Goal: Task Accomplishment & Management: Use online tool/utility

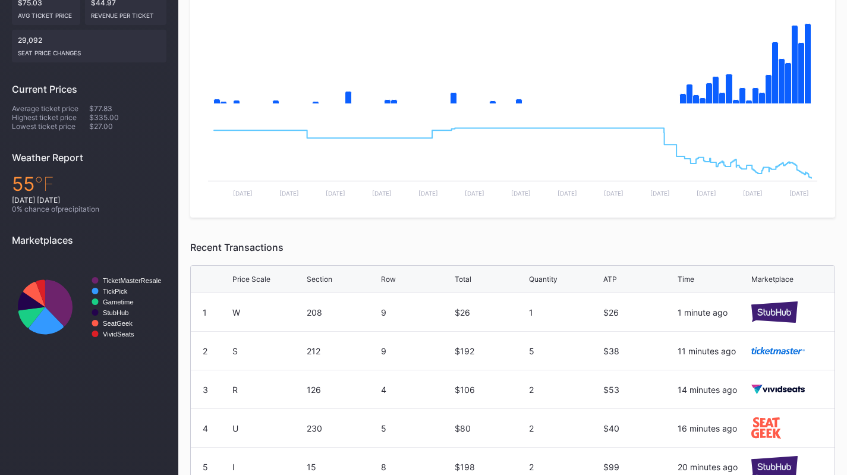
scroll to position [100, 0]
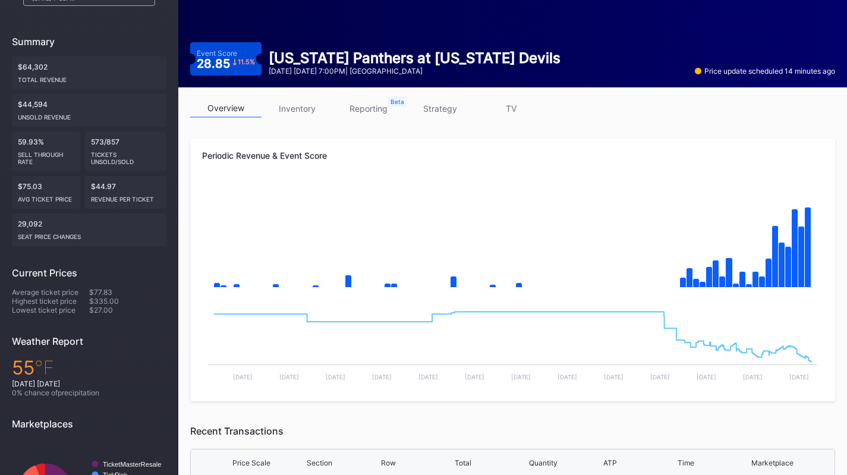
click at [290, 103] on link "inventory" at bounding box center [297, 108] width 71 height 18
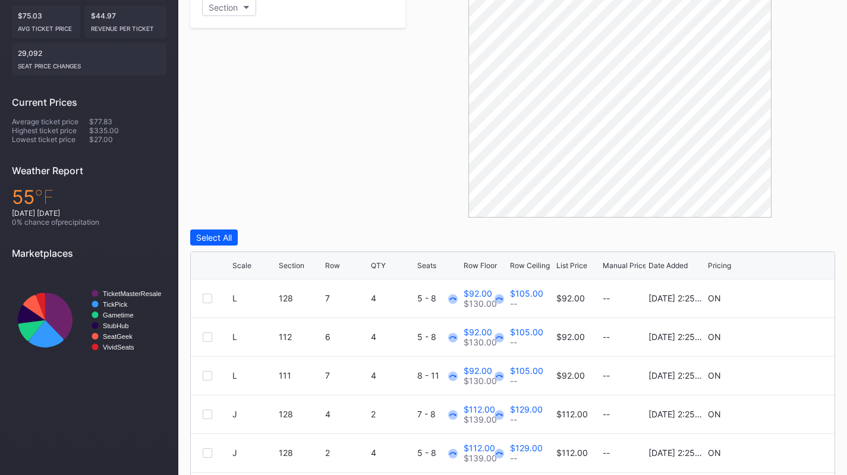
scroll to position [307, 0]
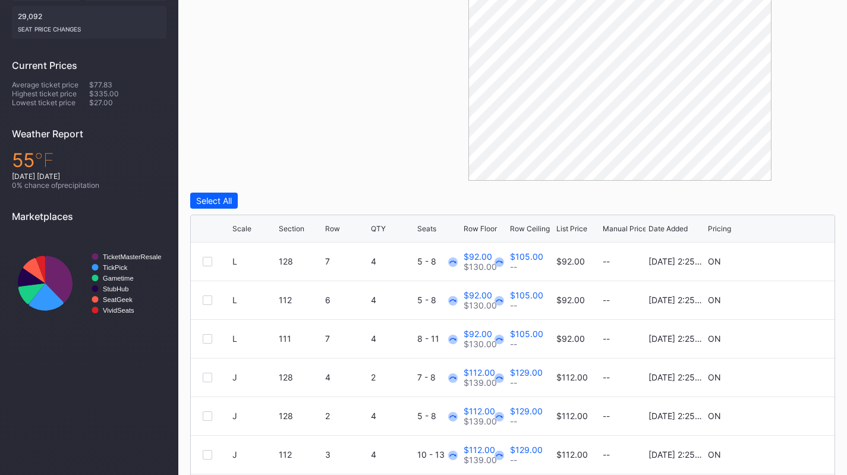
click at [242, 232] on div "Scale" at bounding box center [241, 228] width 19 height 9
click at [247, 227] on div "Scale" at bounding box center [241, 228] width 19 height 9
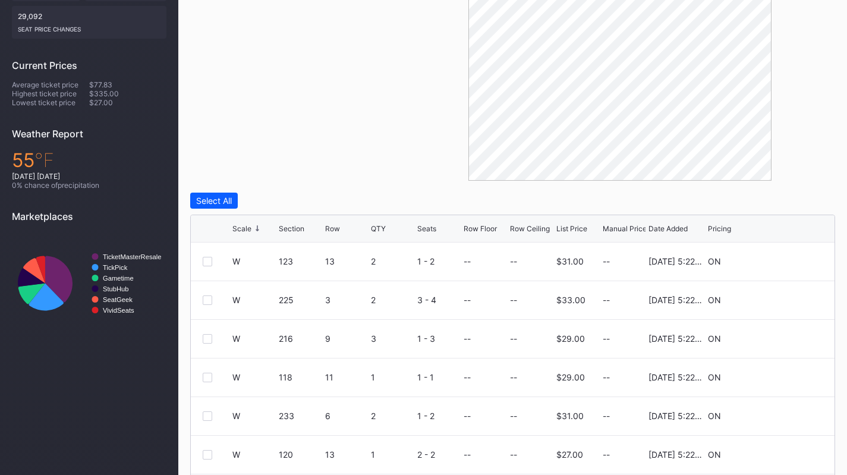
scroll to position [386, 0]
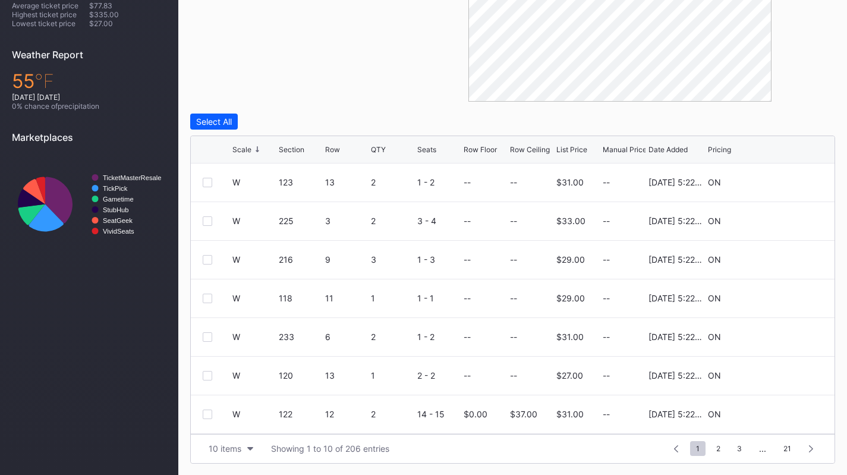
click at [221, 451] on div "10 items" at bounding box center [225, 449] width 33 height 10
click at [228, 429] on div "200 items" at bounding box center [231, 419] width 56 height 22
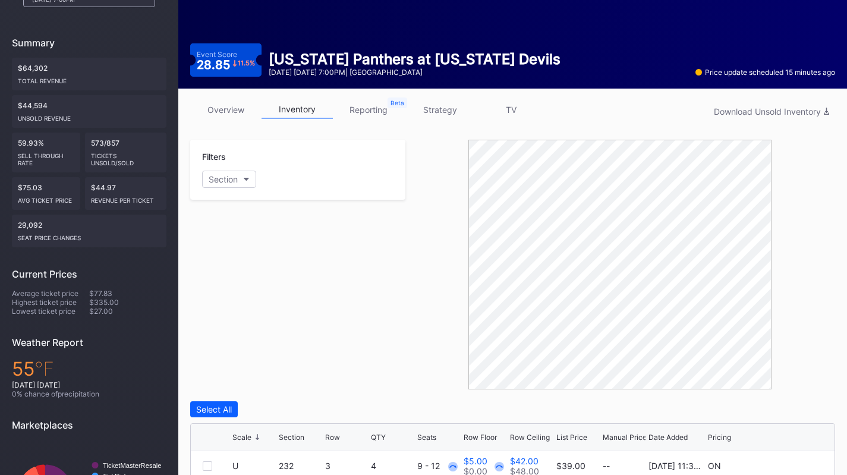
scroll to position [0, 0]
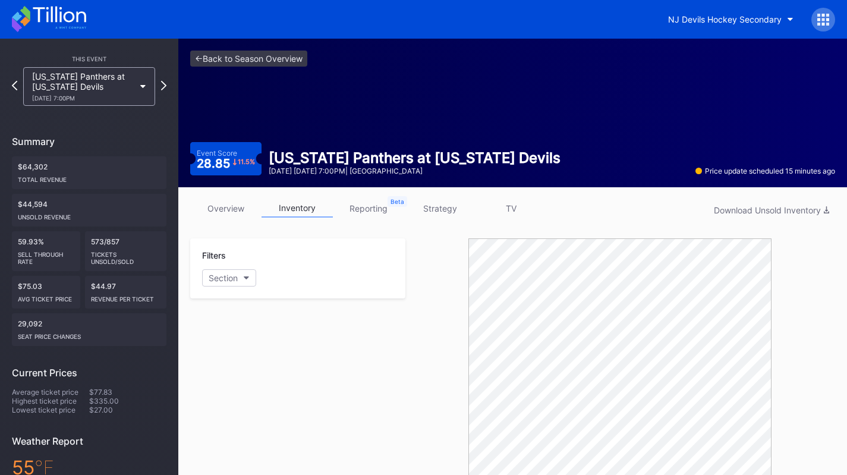
click at [215, 207] on link "overview" at bounding box center [225, 208] width 71 height 18
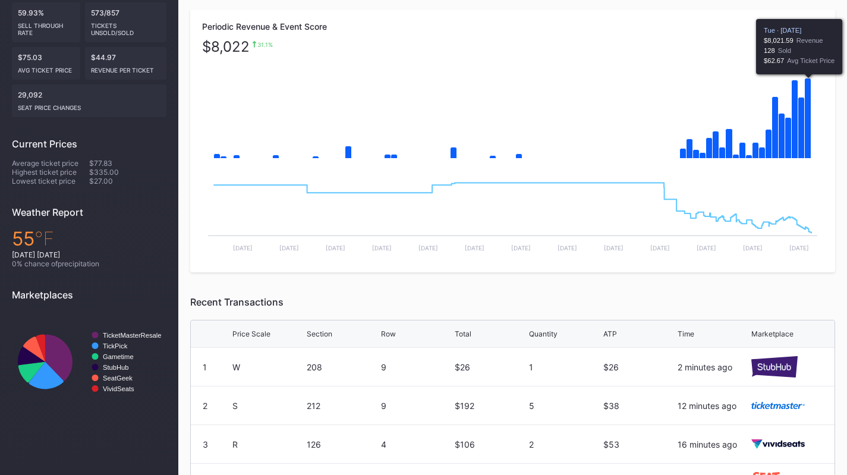
scroll to position [228, 0]
